Goal: Transaction & Acquisition: Purchase product/service

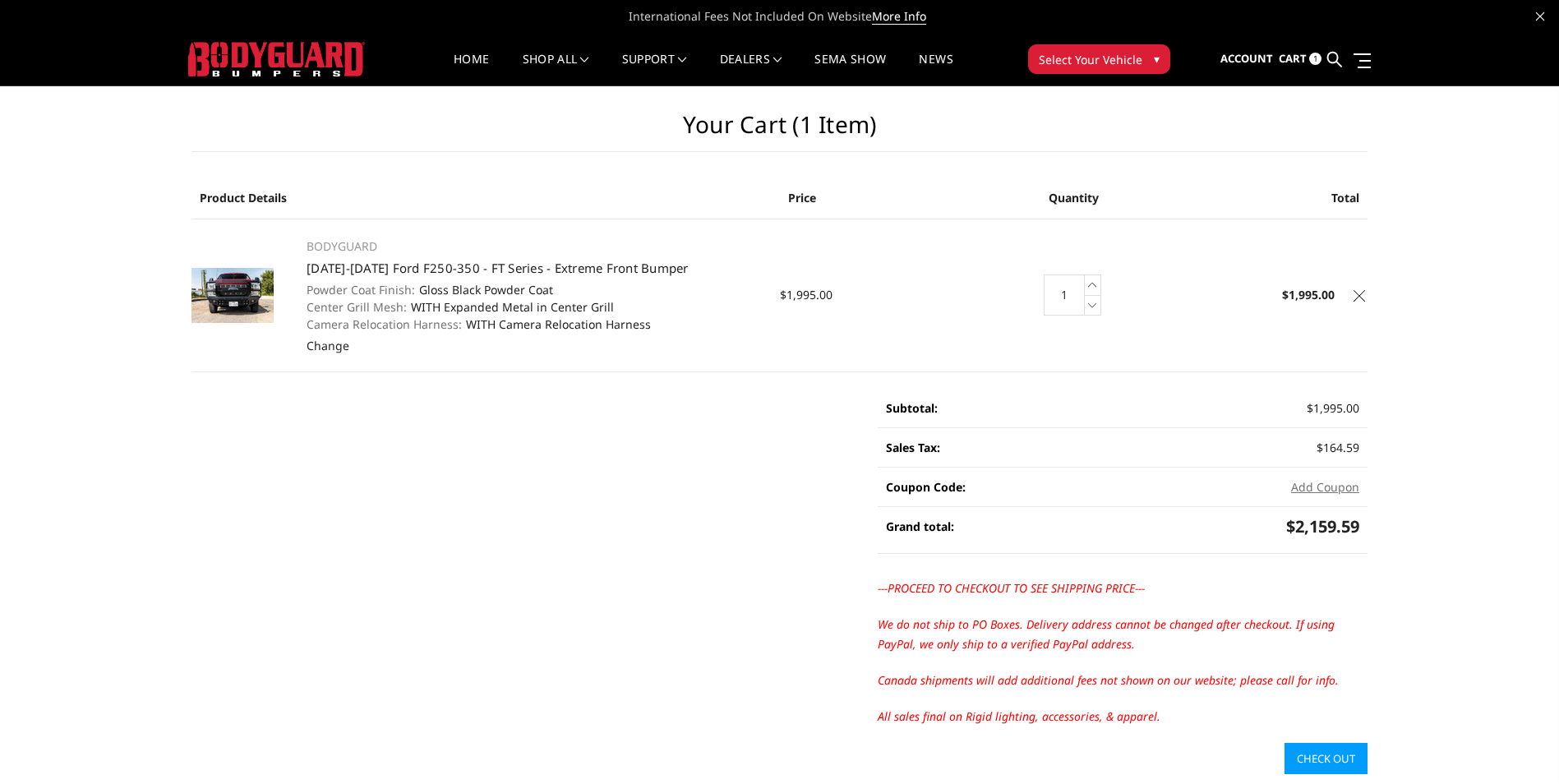
drag, startPoint x: 300, startPoint y: 264, endPoint x: 652, endPoint y: 328, distance: 357.8
click at [652, 328] on td "BODYGUARD 2023-2025 Ford F250-350 - FT Series - Extreme Front Bumper Powder Coa…" at bounding box center [534, 295] width 490 height 153
copy td "2023-2025 Ford F250-350 - FT Series - Extreme Front Bumper Powder Coat Finish: …"
click at [482, 211] on th "Product Details" at bounding box center [486, 198] width 588 height 43
click at [1308, 58] on link "Cart 1" at bounding box center [1301, 58] width 43 height 44
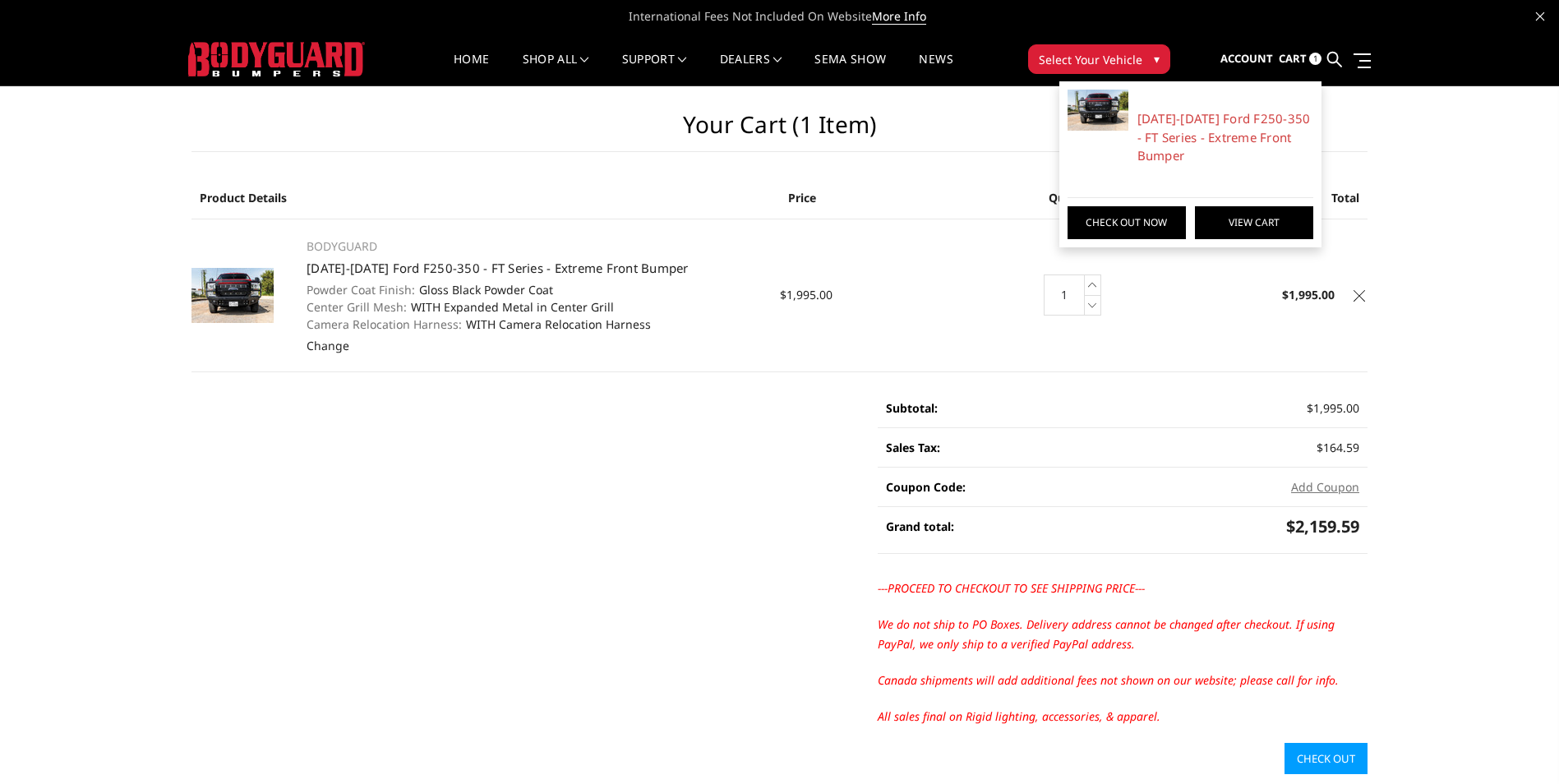
click at [1248, 222] on link "View Cart" at bounding box center [1254, 222] width 119 height 33
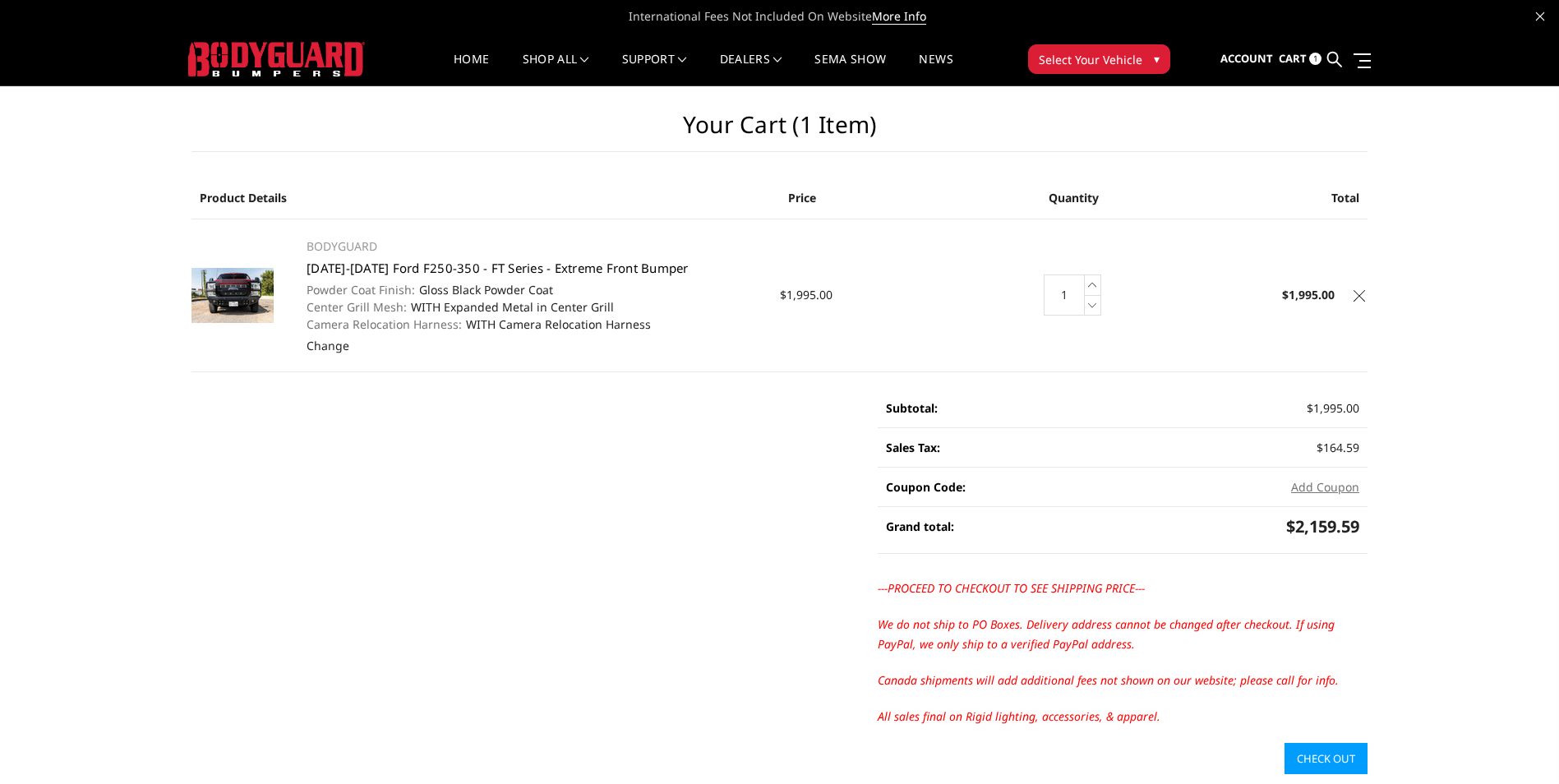
click at [470, 269] on link "[DATE]-[DATE] Ford F250-350 - FT Series - Extreme Front Bumper" at bounding box center [497, 268] width 382 height 16
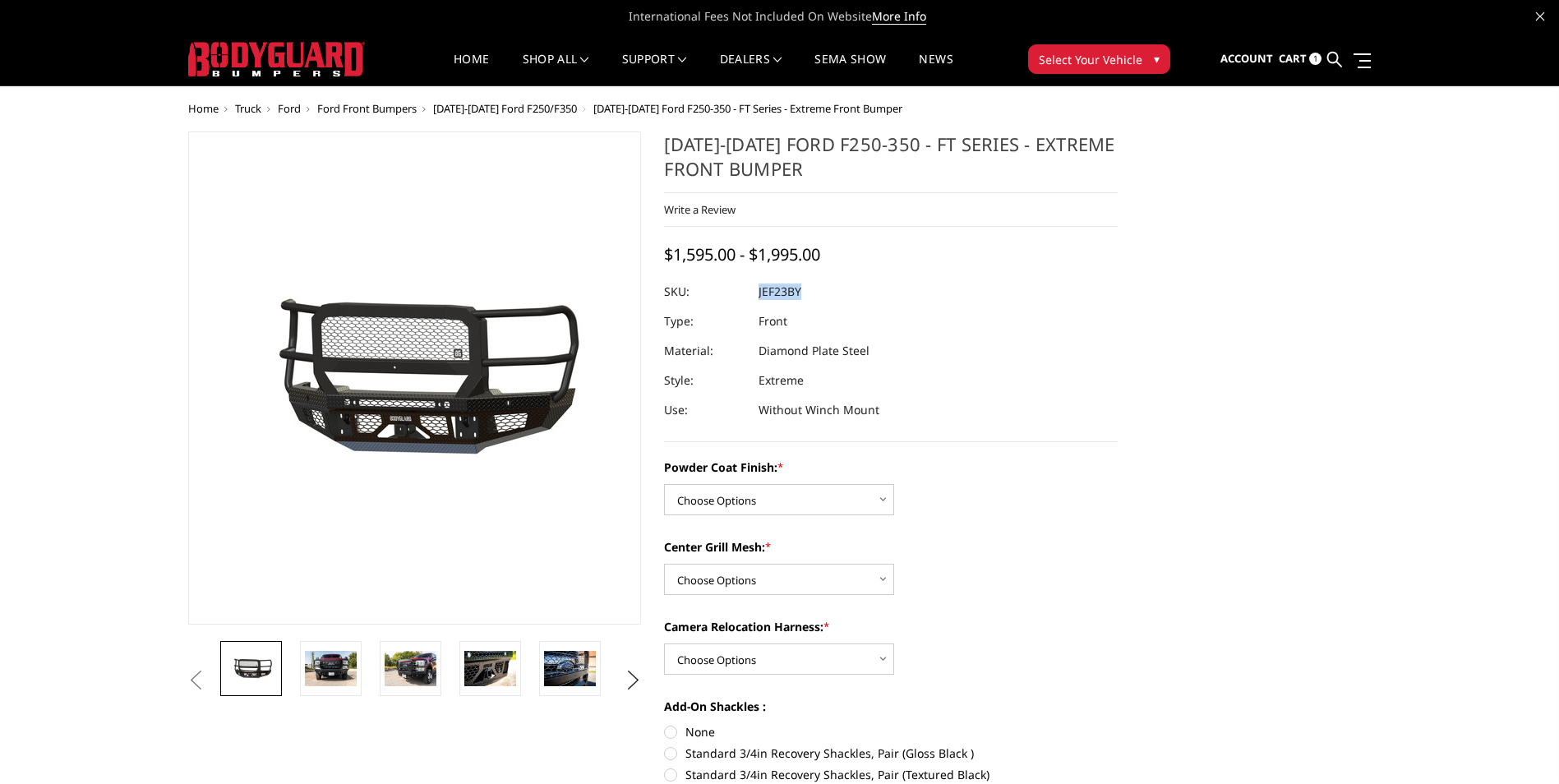
drag, startPoint x: 814, startPoint y: 294, endPoint x: 760, endPoint y: 292, distance: 54.0
click at [760, 292] on dl "SKU: JEF23BY UPC: Type: Front Material: Diamond Plate Steel Style: Extreme Use:…" at bounding box center [891, 351] width 453 height 147
copy dl "JEF23BY UPC:"
click at [1258, 61] on span "Account" at bounding box center [1247, 58] width 52 height 14
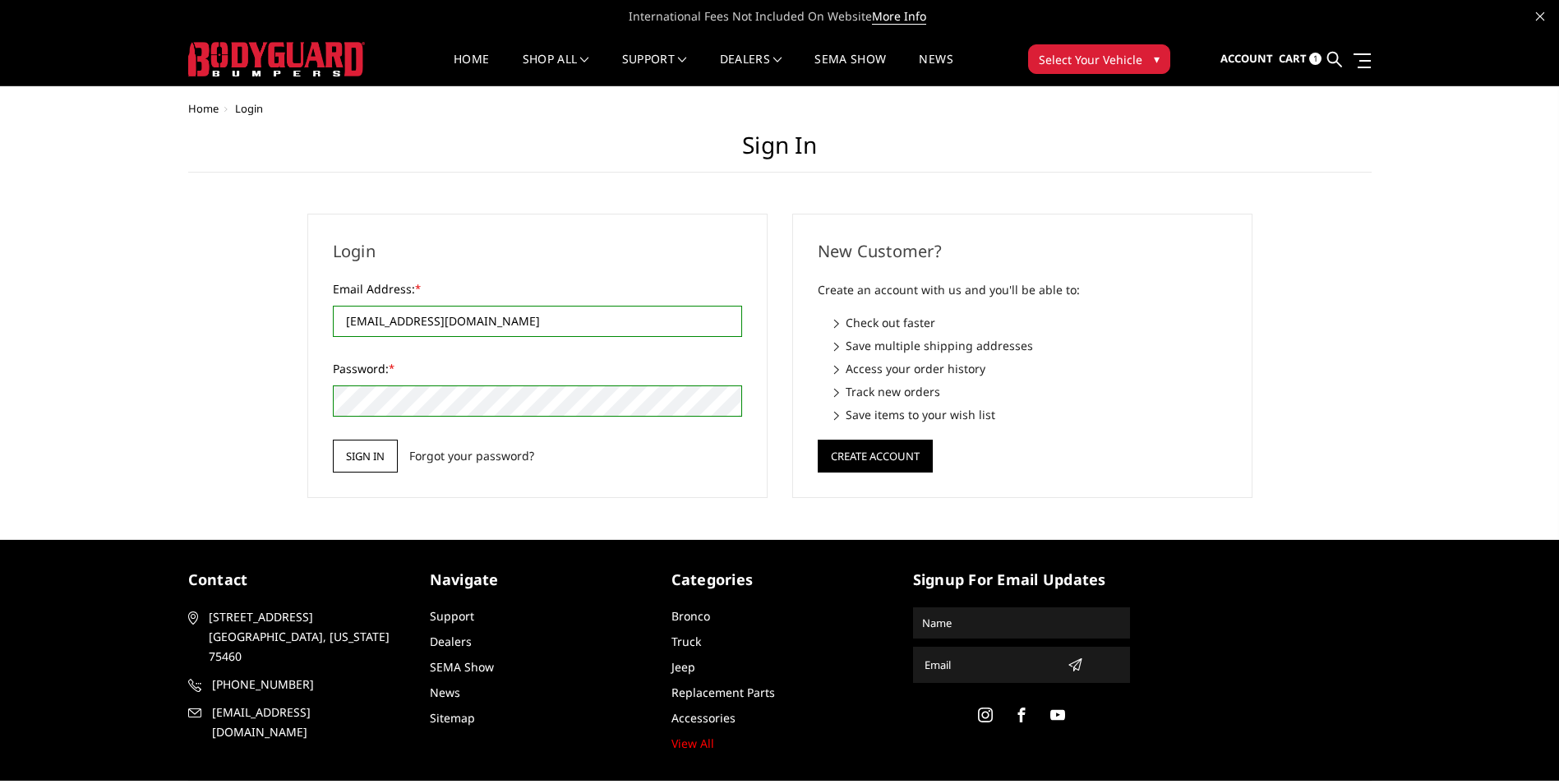
click at [379, 459] on input "Sign in" at bounding box center [365, 456] width 65 height 33
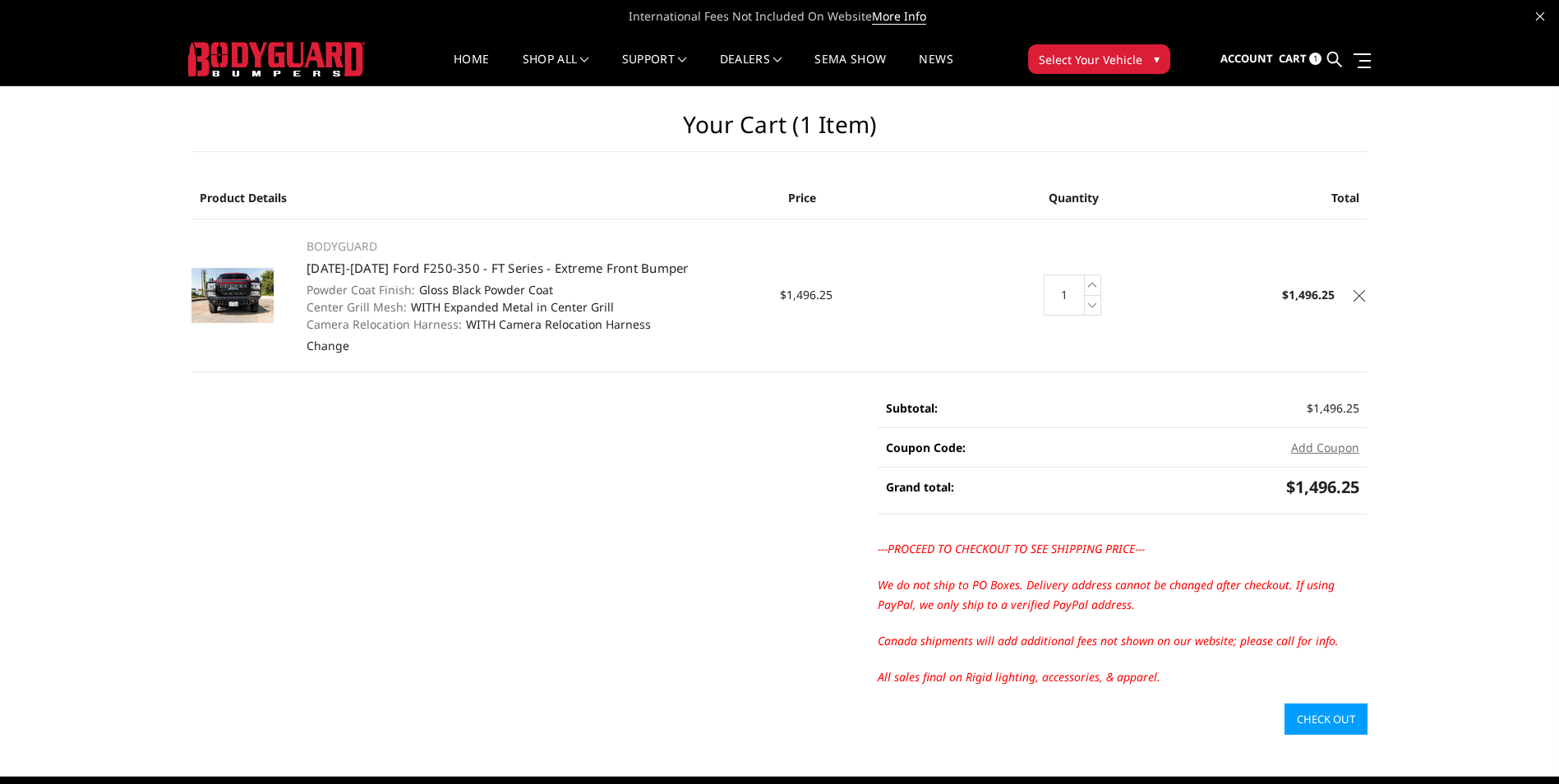
scroll to position [82, 0]
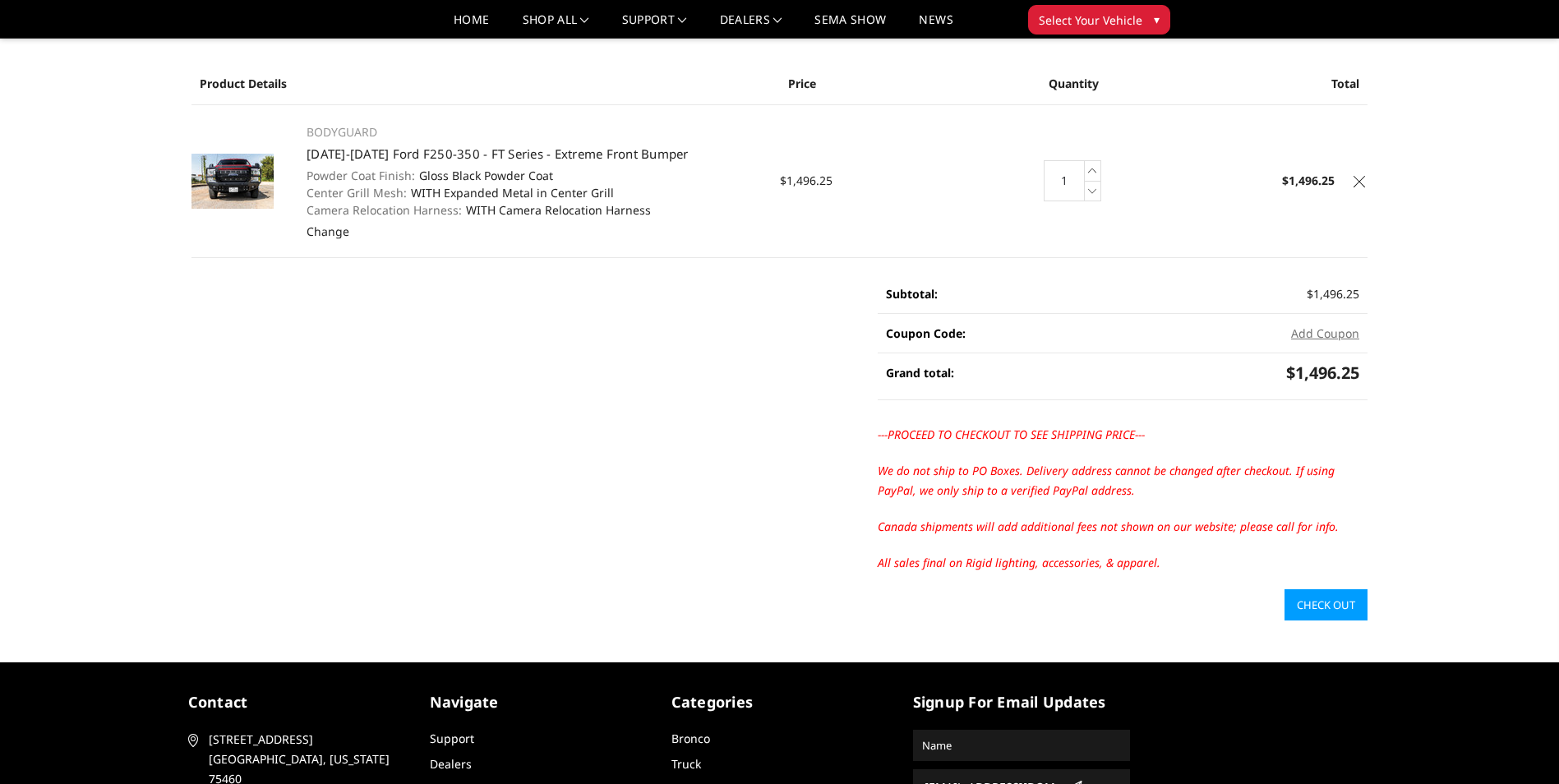
click at [1329, 604] on link "Check out" at bounding box center [1326, 604] width 83 height 31
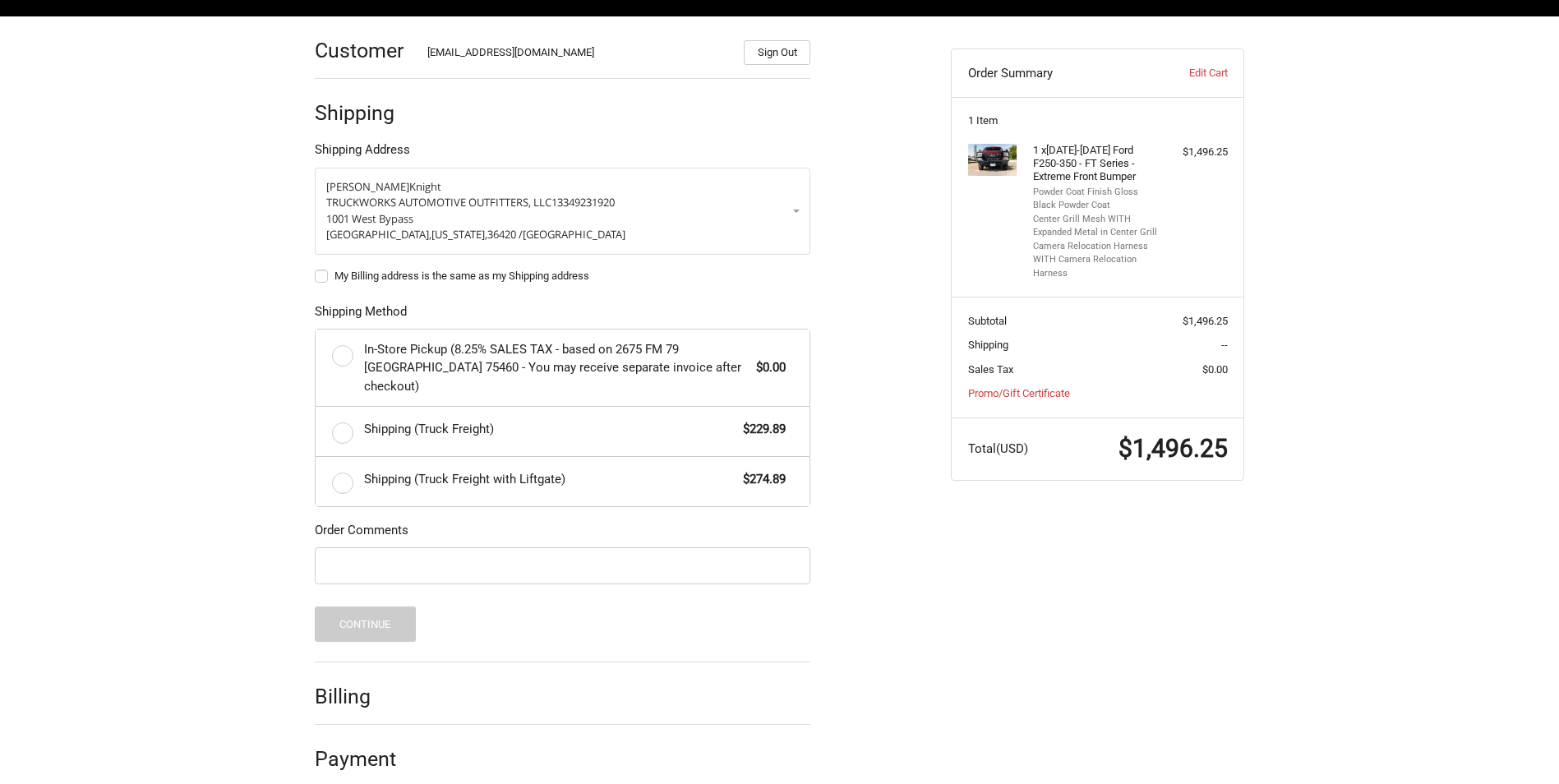
scroll to position [231, 0]
click at [346, 408] on label "Shipping (Truck Freight) $229.89" at bounding box center [562, 430] width 494 height 49
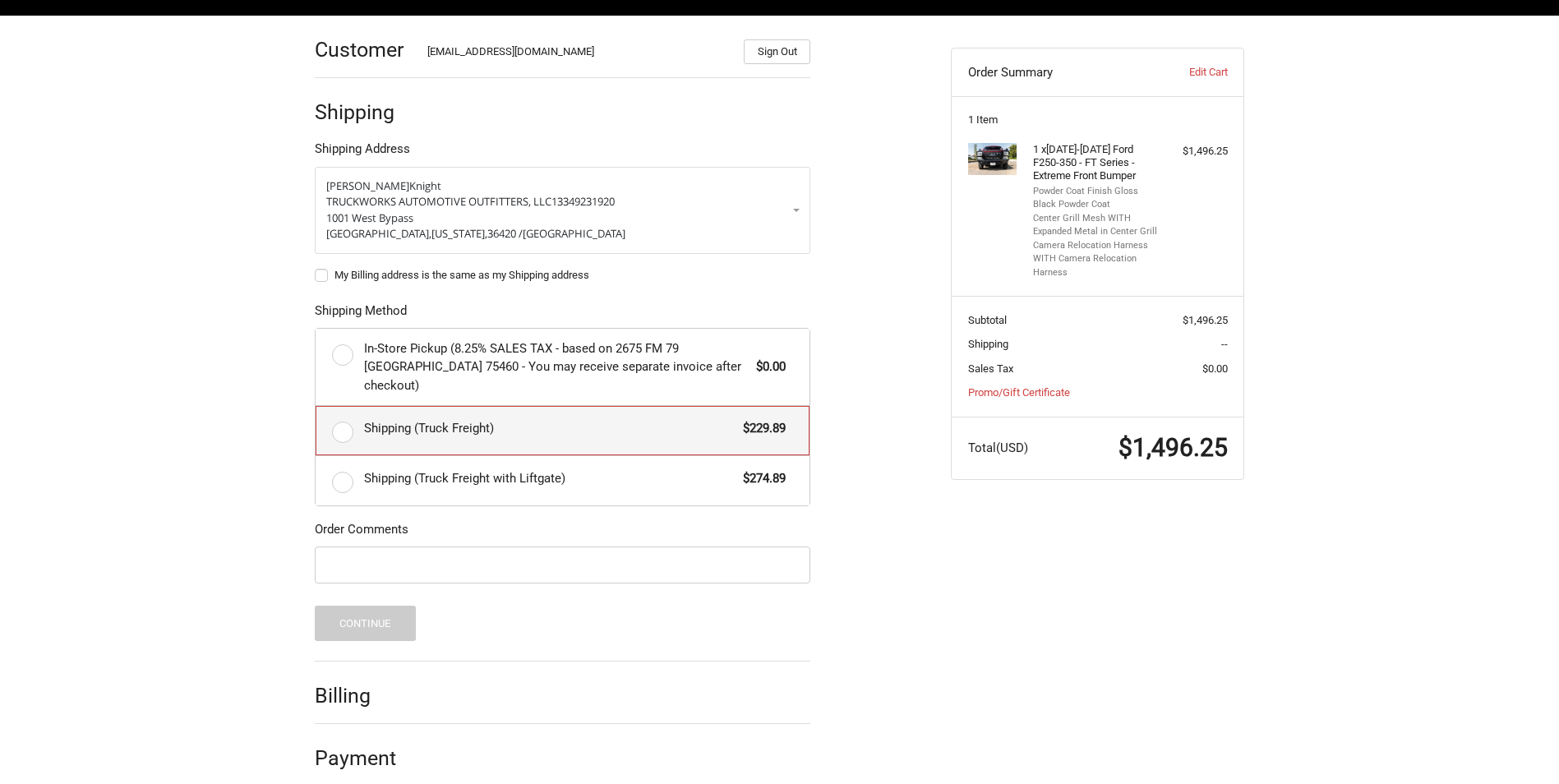
click at [317, 406] on input "Shipping (Truck Freight) $229.89" at bounding box center [316, 405] width 1 height 1
radio input "true"
